Goal: Transaction & Acquisition: Book appointment/travel/reservation

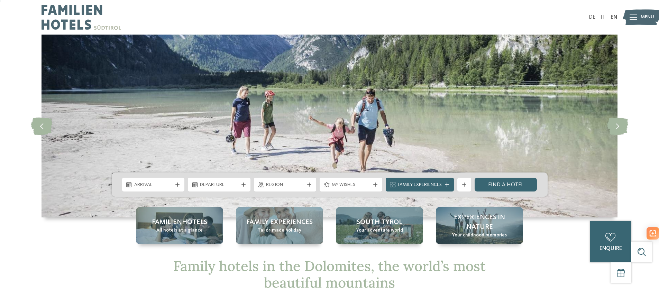
scroll to position [139, 0]
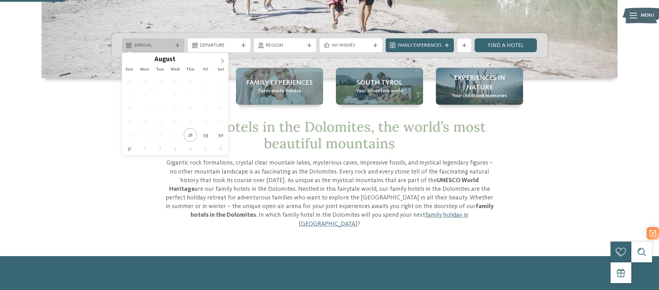
click at [168, 46] on span "Arrival" at bounding box center [153, 45] width 38 height 7
click at [186, 61] on input "****" at bounding box center [186, 59] width 23 height 7
type input "****"
click at [196, 58] on span at bounding box center [195, 58] width 5 height 4
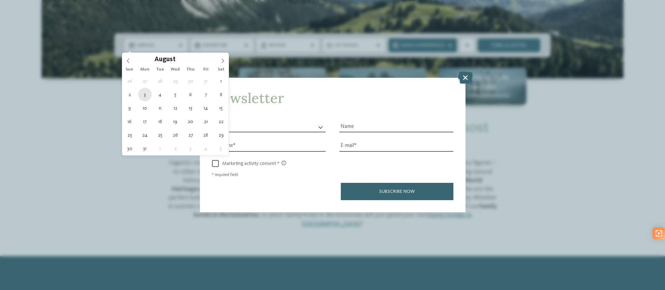
type div "03.08.2026"
type input "****"
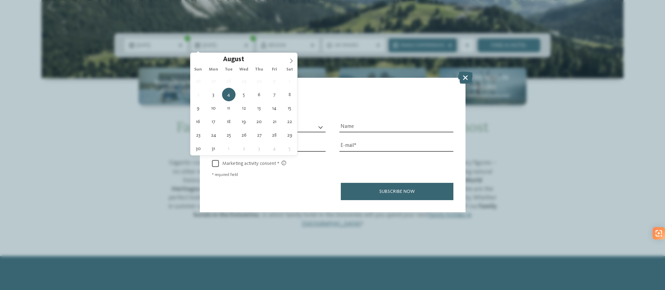
type div "08.08.2026"
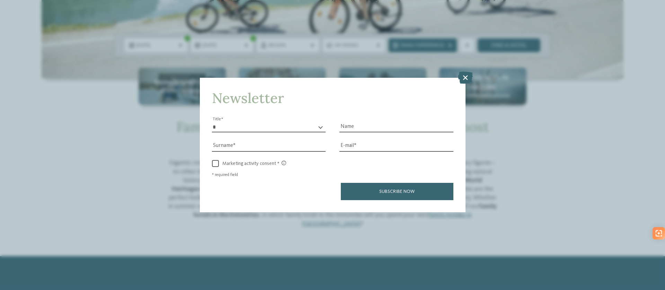
click at [475, 79] on div "Newsletter * ** ** ****** ** Title Name Surname E-mail link link" at bounding box center [332, 145] width 665 height 290
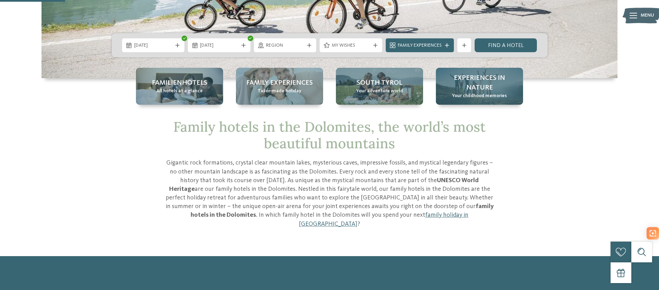
click at [463, 80] on span "Experiences in nature" at bounding box center [479, 82] width 73 height 19
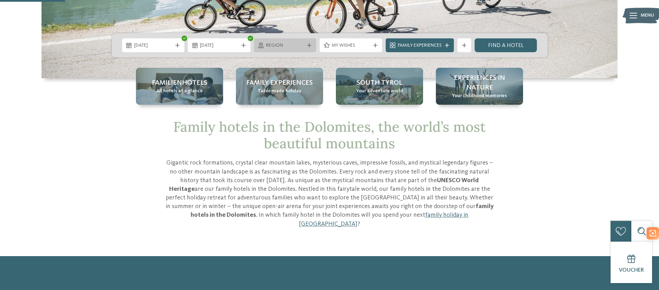
click at [278, 46] on span "Region" at bounding box center [285, 45] width 38 height 7
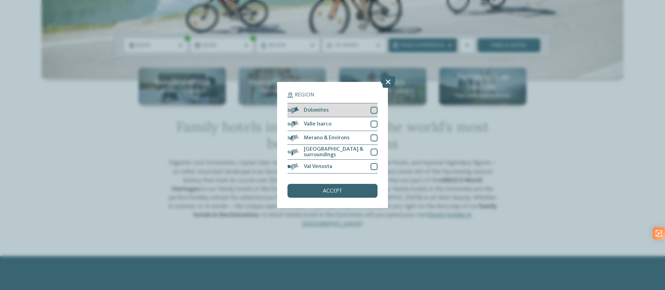
click at [371, 109] on div at bounding box center [373, 110] width 7 height 7
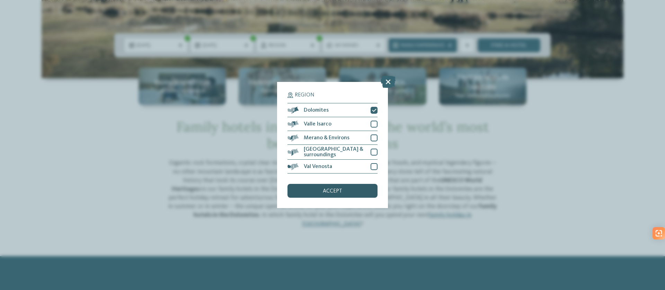
click at [334, 192] on span "accept" at bounding box center [332, 192] width 19 height 6
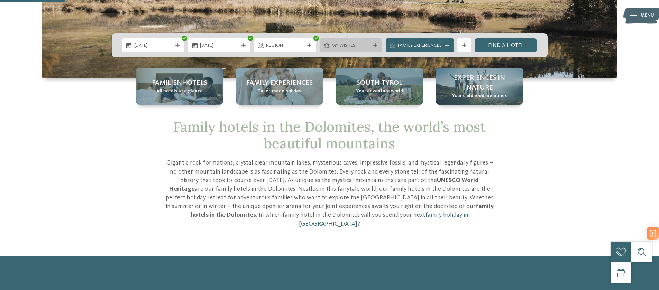
click at [354, 50] on div "My wishes" at bounding box center [351, 45] width 63 height 14
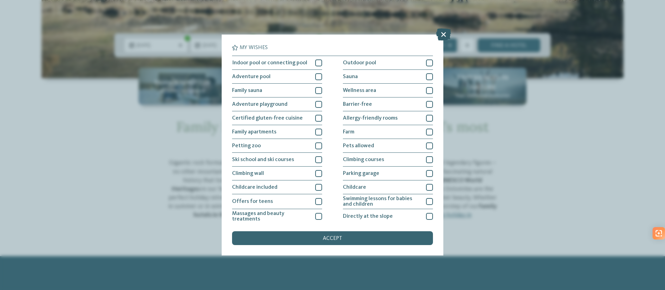
click at [438, 35] on icon at bounding box center [443, 34] width 15 height 12
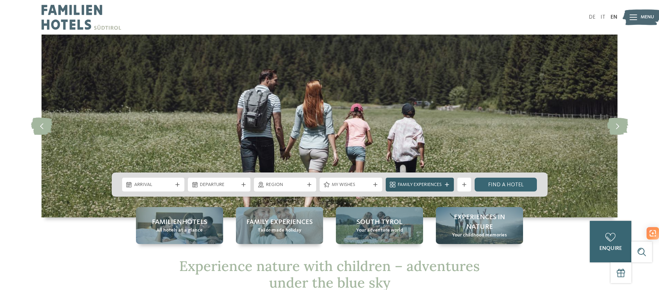
click at [418, 183] on span "Family Experiences" at bounding box center [420, 185] width 44 height 7
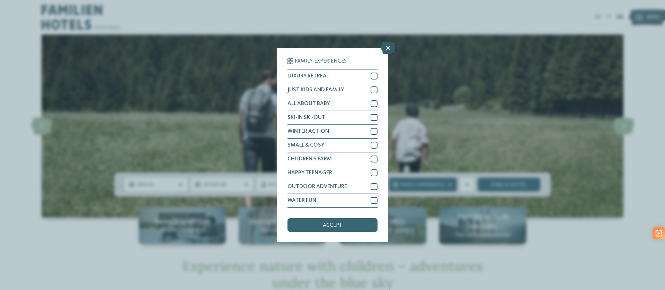
click at [386, 47] on icon at bounding box center [387, 48] width 15 height 12
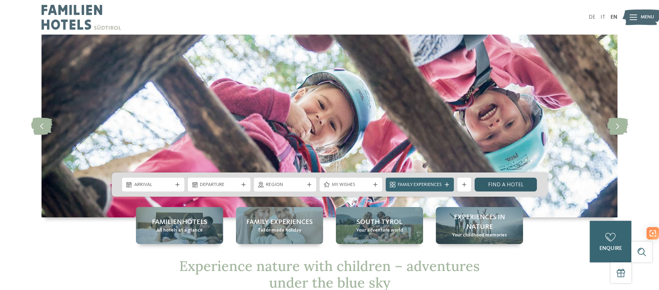
click at [516, 183] on link "Find a hotel" at bounding box center [506, 185] width 63 height 14
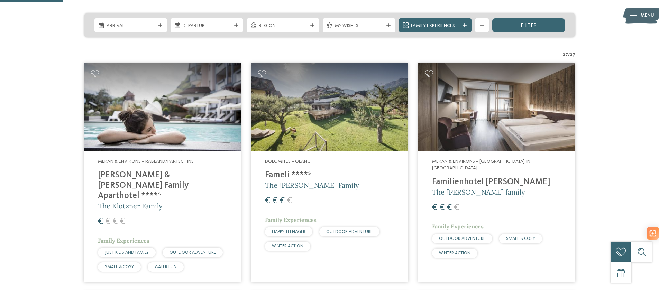
scroll to position [154, 0]
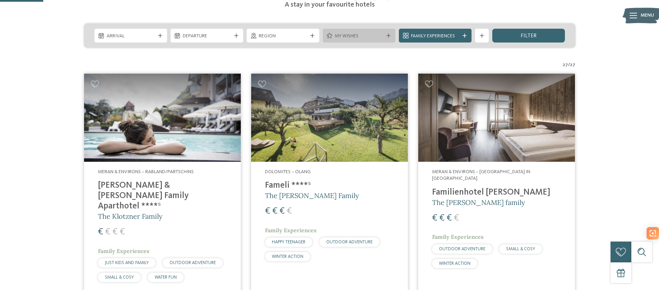
click at [352, 29] on div "My wishes" at bounding box center [359, 36] width 73 height 14
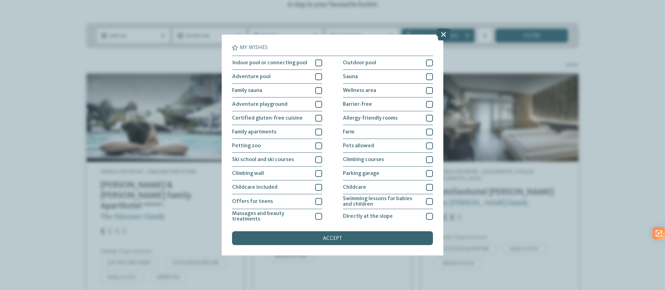
click at [441, 33] on icon at bounding box center [443, 34] width 15 height 12
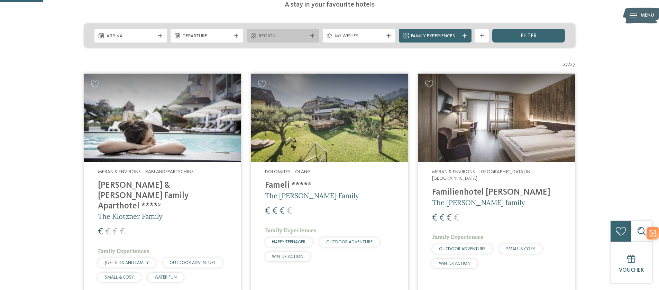
click at [313, 34] on icon at bounding box center [312, 36] width 4 height 4
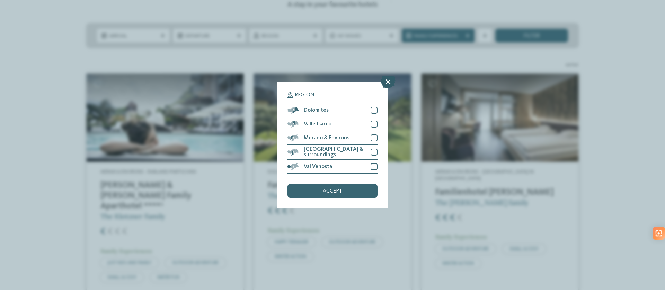
click at [382, 84] on icon at bounding box center [387, 82] width 15 height 12
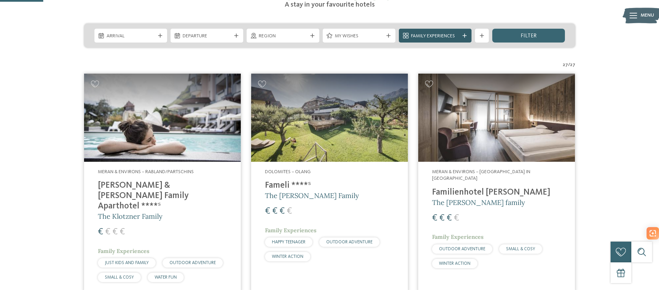
click at [428, 33] on span "Family Experiences" at bounding box center [435, 36] width 48 height 7
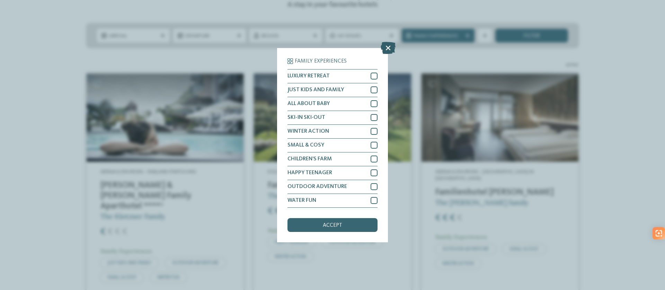
click at [386, 46] on icon at bounding box center [387, 48] width 15 height 12
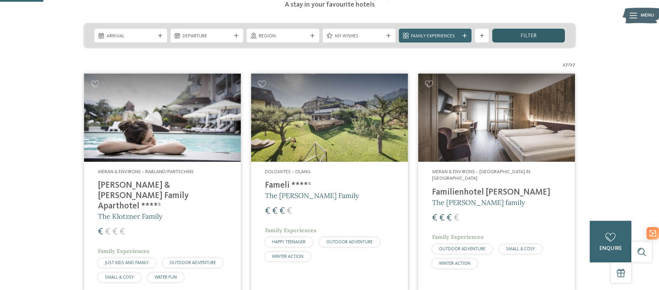
click at [544, 29] on div "filter" at bounding box center [529, 36] width 73 height 14
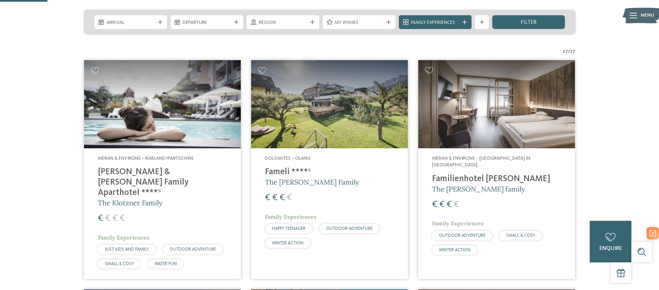
scroll to position [168, 0]
click at [539, 15] on div "filter" at bounding box center [529, 22] width 73 height 14
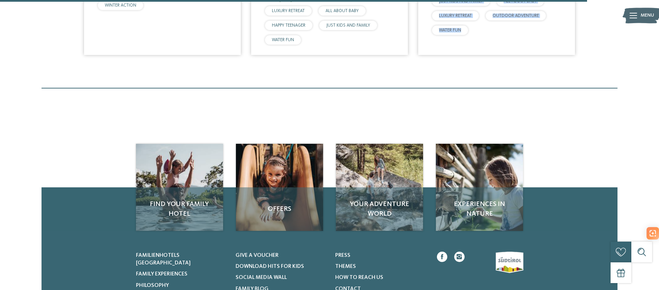
scroll to position [2208, 0]
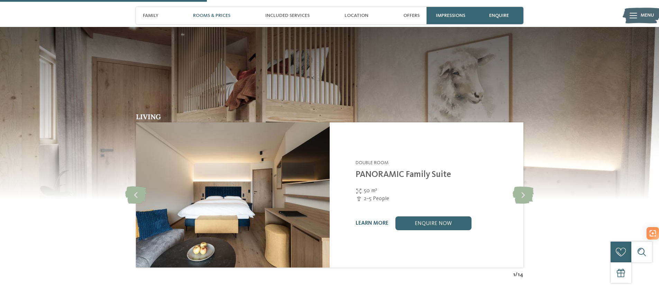
scroll to position [737, 0]
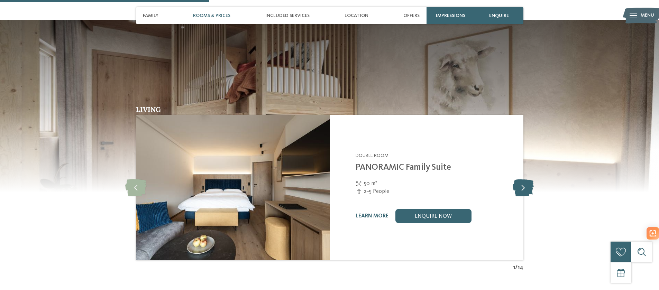
click at [528, 179] on icon at bounding box center [523, 187] width 21 height 17
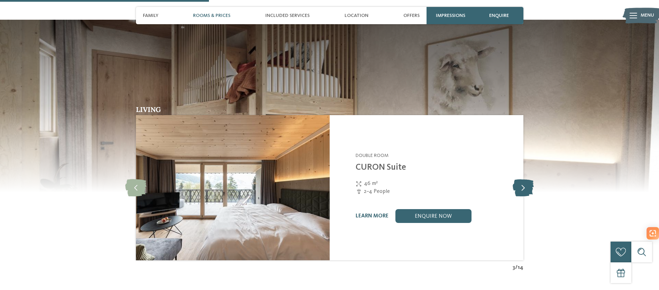
click at [528, 179] on icon at bounding box center [523, 187] width 21 height 17
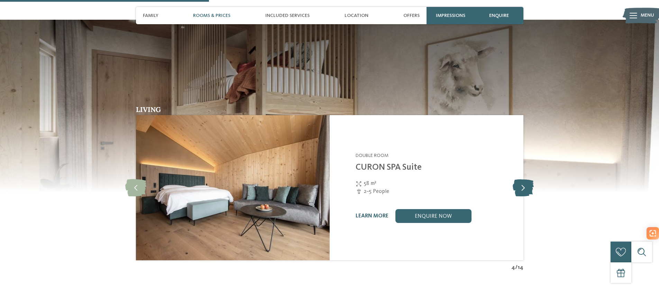
click at [528, 179] on icon at bounding box center [523, 187] width 21 height 17
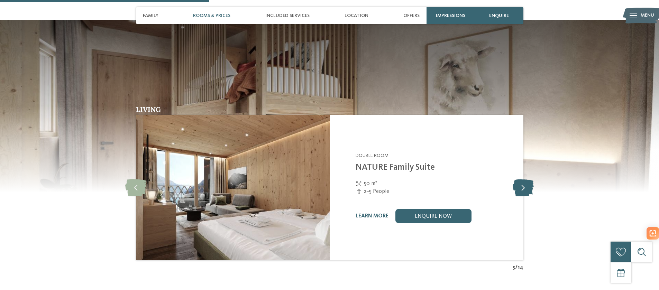
click at [528, 179] on icon at bounding box center [523, 187] width 21 height 17
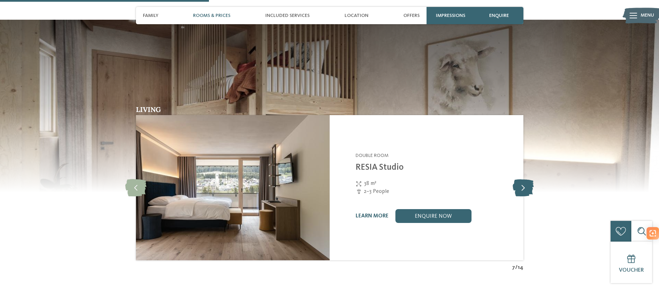
click at [528, 179] on icon at bounding box center [523, 187] width 21 height 17
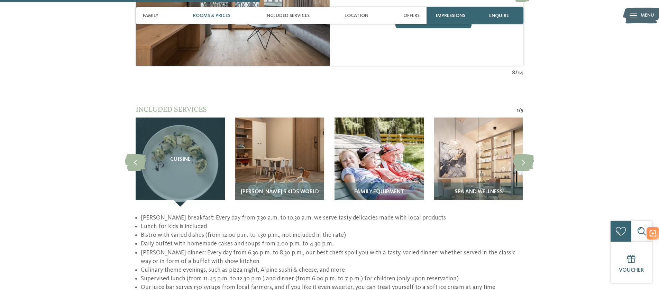
scroll to position [933, 0]
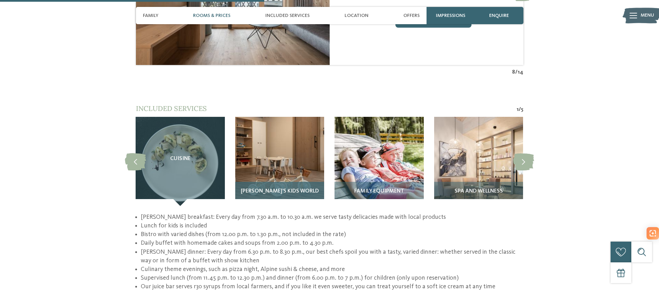
click at [294, 165] on img at bounding box center [279, 161] width 89 height 89
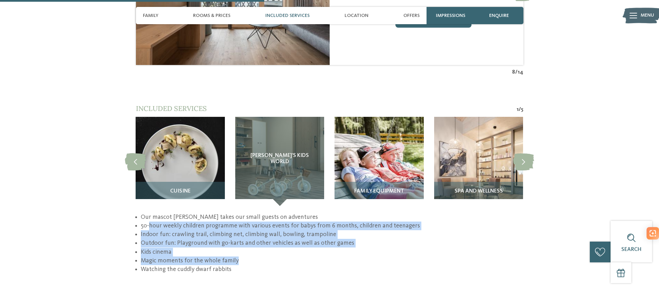
drag, startPoint x: 148, startPoint y: 218, endPoint x: 427, endPoint y: 250, distance: 280.5
click at [427, 250] on ul "Our mascot GERSTI takes our small guests on adventures 50-hour weekly children …" at bounding box center [330, 243] width 388 height 61
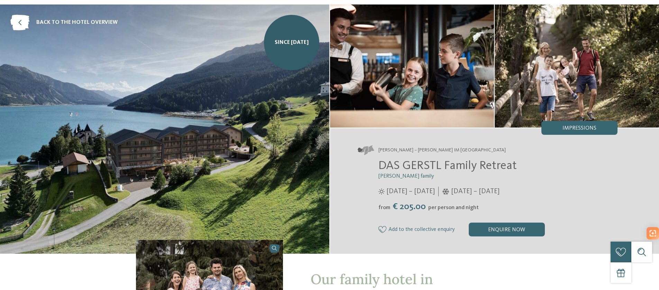
scroll to position [0, 0]
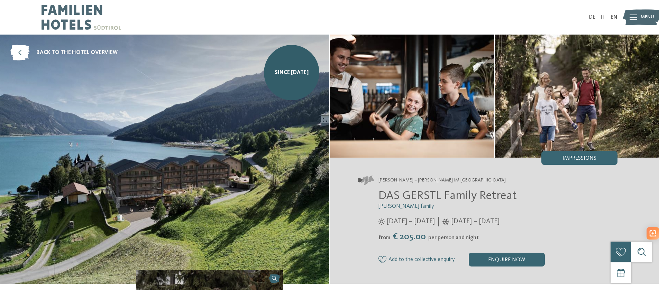
click at [271, 133] on img at bounding box center [165, 160] width 330 height 250
click at [418, 106] on img at bounding box center [412, 96] width 164 height 123
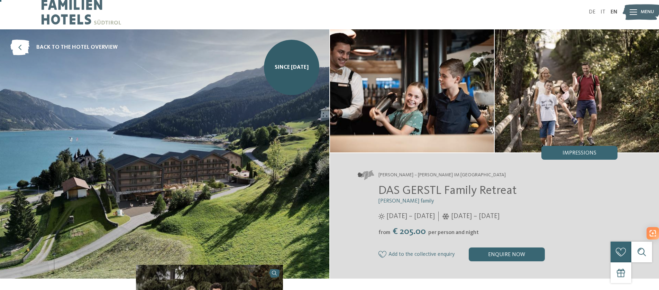
scroll to position [12, 0]
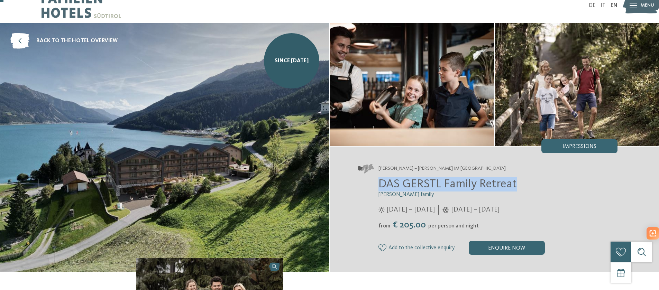
drag, startPoint x: 377, startPoint y: 184, endPoint x: 520, endPoint y: 188, distance: 142.3
click at [520, 188] on div "DAS GERSTL Family Retreat Gerstl family 16/05 – 09/11/2025 05/12/2025 – 12/04/2…" at bounding box center [488, 216] width 260 height 78
copy span "DAS GERSTL Family Retreat"
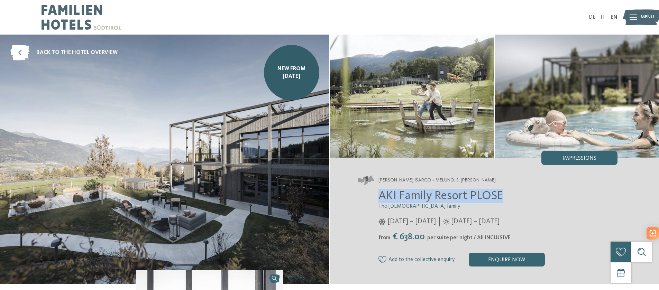
drag, startPoint x: 508, startPoint y: 193, endPoint x: 385, endPoint y: 154, distance: 129.9
click at [379, 191] on h2 "AKI Family Resort PLOSE" at bounding box center [499, 196] width 240 height 15
copy span "AKI Family Resort PLOSE"
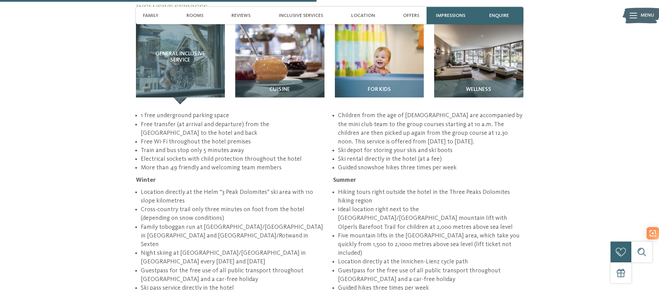
scroll to position [1085, 0]
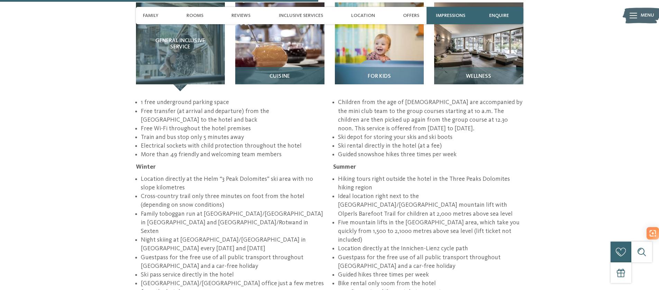
click at [272, 74] on span "Cuisine" at bounding box center [280, 77] width 20 height 6
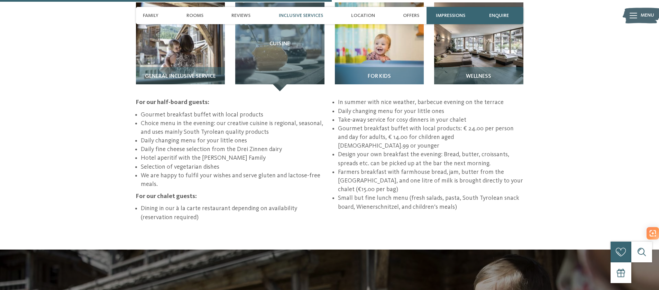
scroll to position [942, 0]
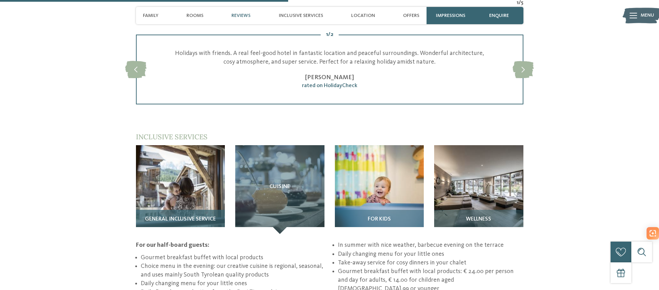
click at [184, 145] on img at bounding box center [180, 189] width 89 height 89
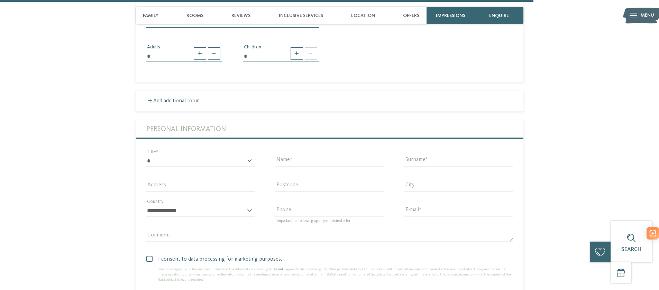
scroll to position [1819, 0]
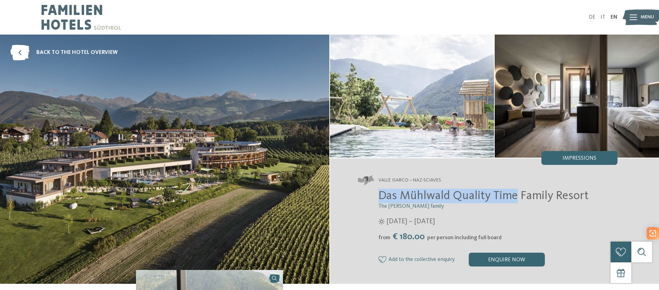
drag, startPoint x: 380, startPoint y: 196, endPoint x: 515, endPoint y: 199, distance: 135.0
click at [515, 199] on span "Das Mühlwald Quality Time Family Resort" at bounding box center [484, 196] width 210 height 12
copy span "Das Mühlwald Quality Time"
